Goal: Find specific page/section: Find specific page/section

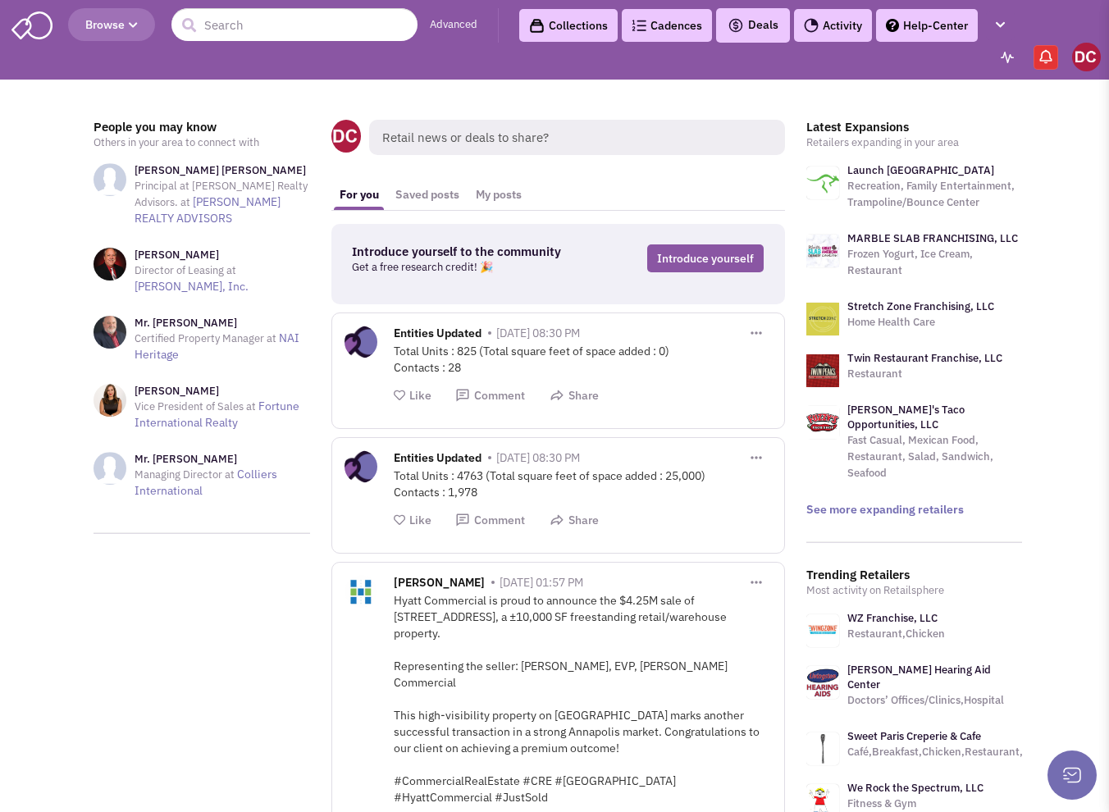
click at [262, 45] on header "Browse Advanced Collections Cadences 0 Deals" at bounding box center [554, 40] width 1109 height 80
click at [273, 31] on input "text" at bounding box center [294, 24] width 246 height 33
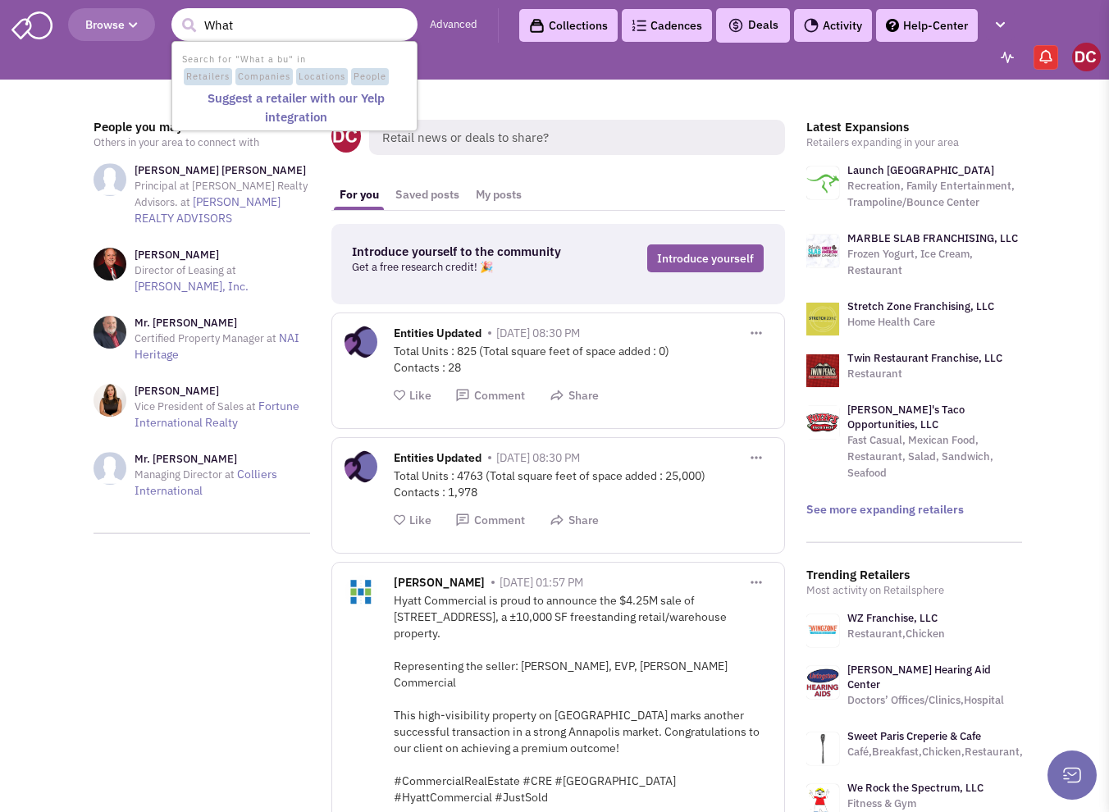
type input "Whata"
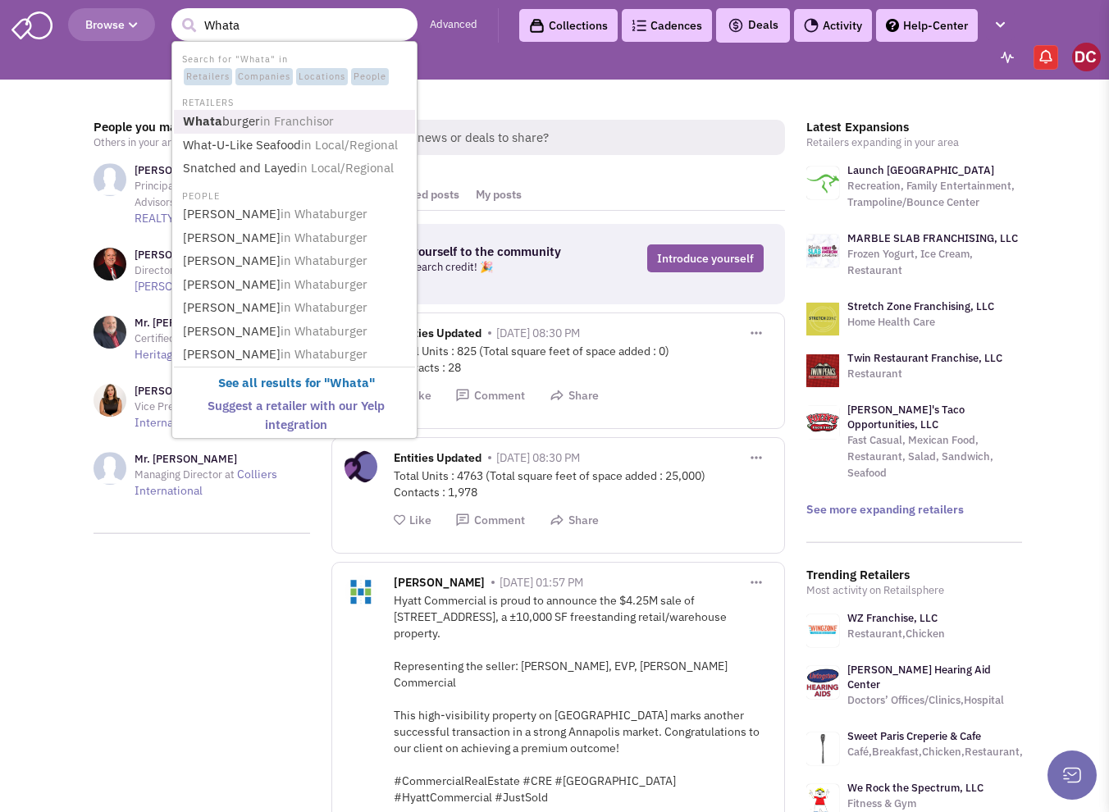
click at [323, 119] on span "in Franchisor" at bounding box center [297, 121] width 74 height 16
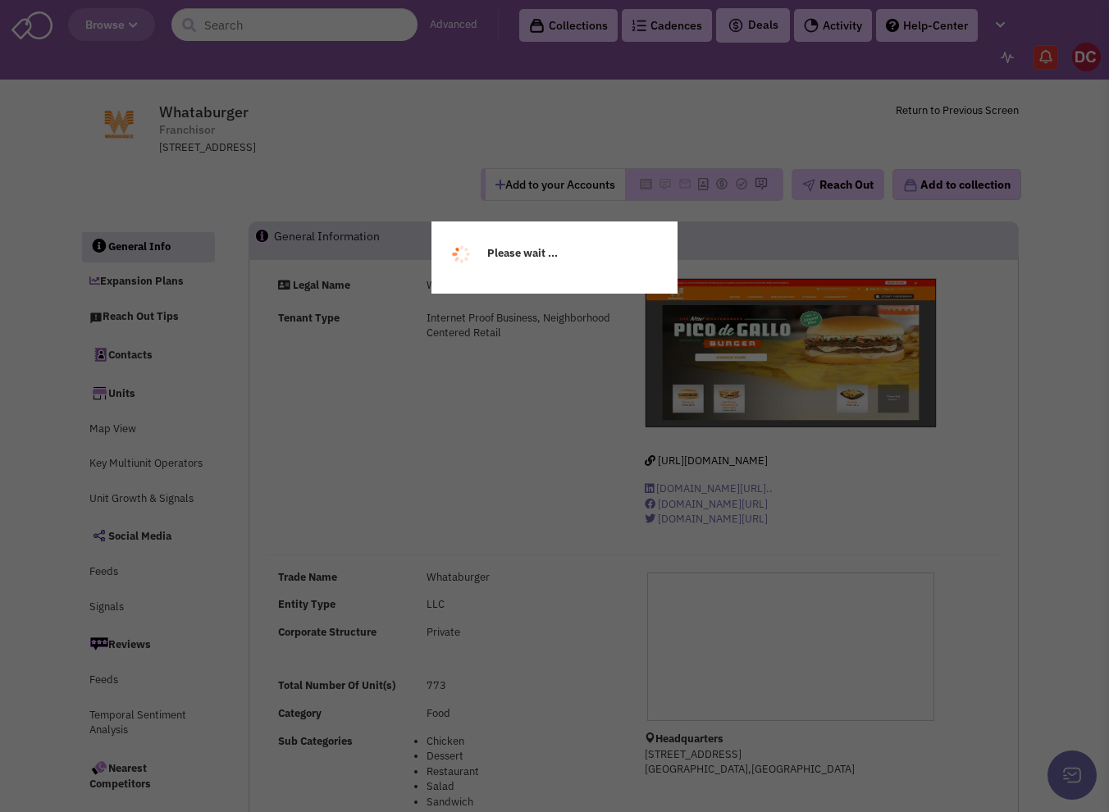
select select
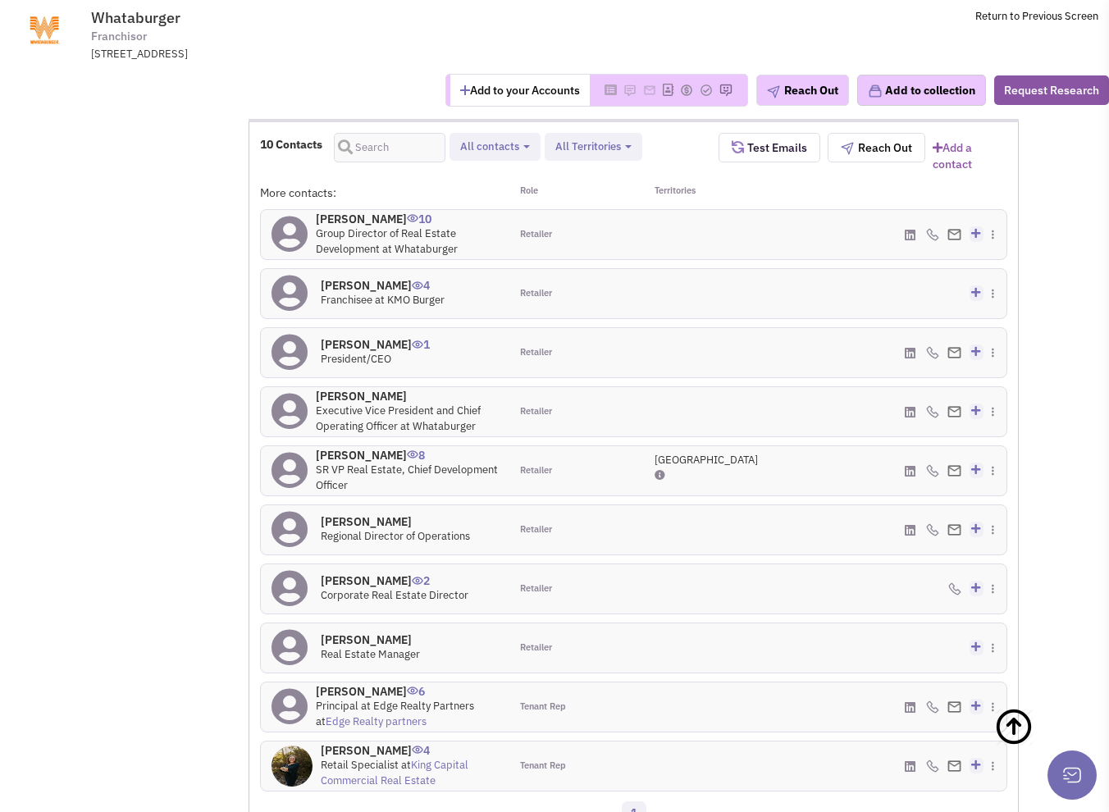
scroll to position [1559, 0]
